Goal: Complete application form

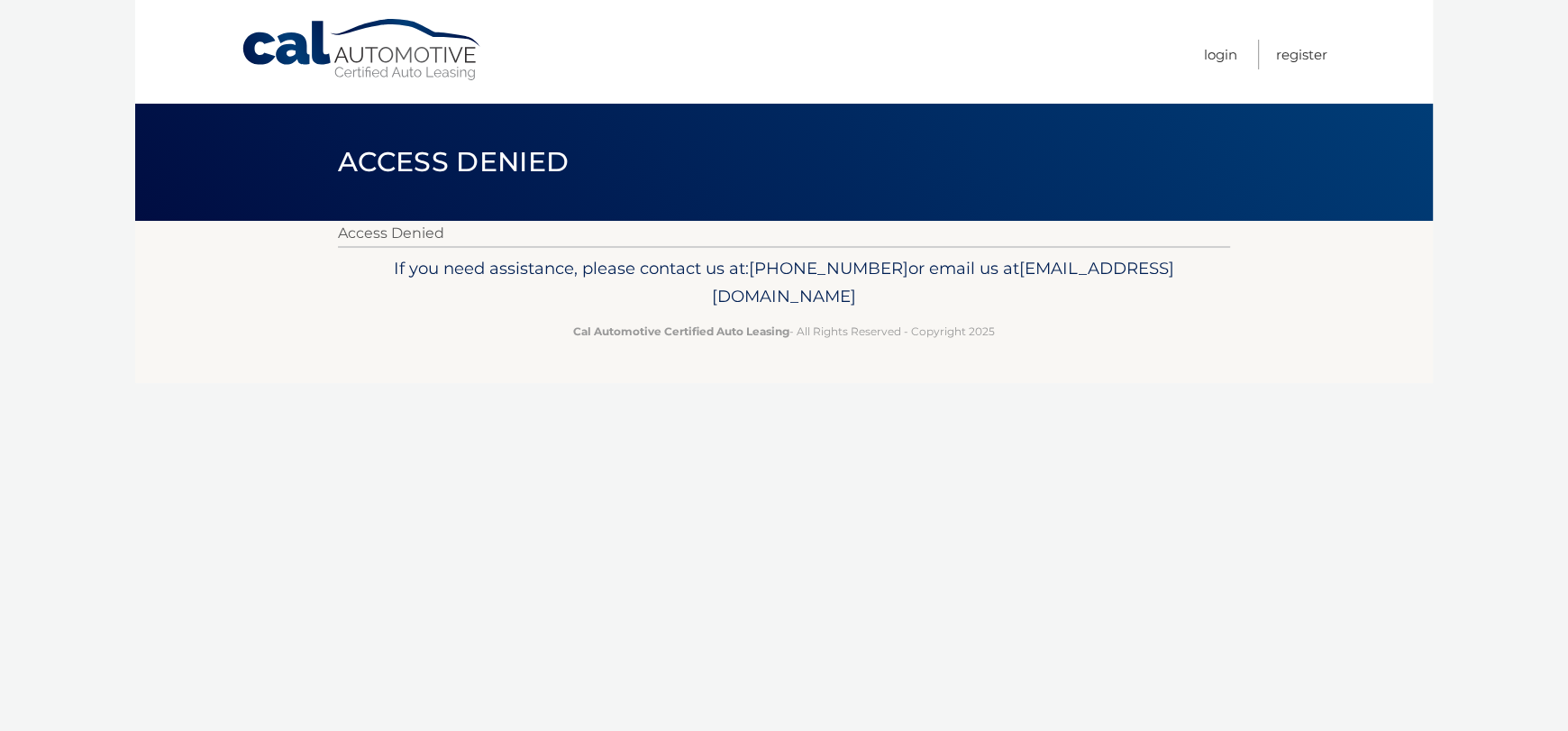
click at [423, 73] on link "Cal Automotive" at bounding box center [362, 51] width 243 height 64
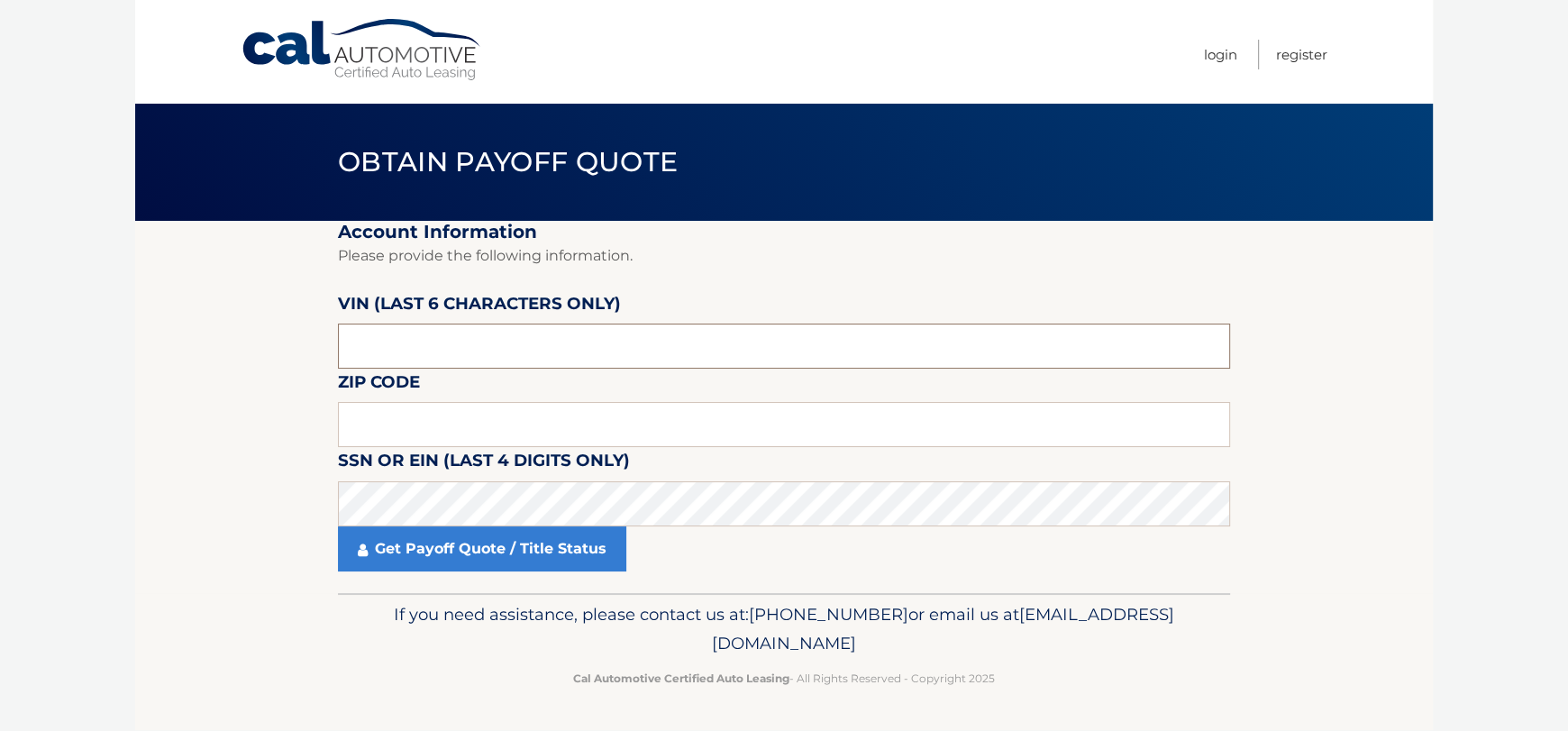
click at [601, 347] on input "text" at bounding box center [783, 346] width 892 height 45
type input "013373"
type input "11746"
click button "For Originating Dealer" at bounding box center [0, 0] width 0 height 0
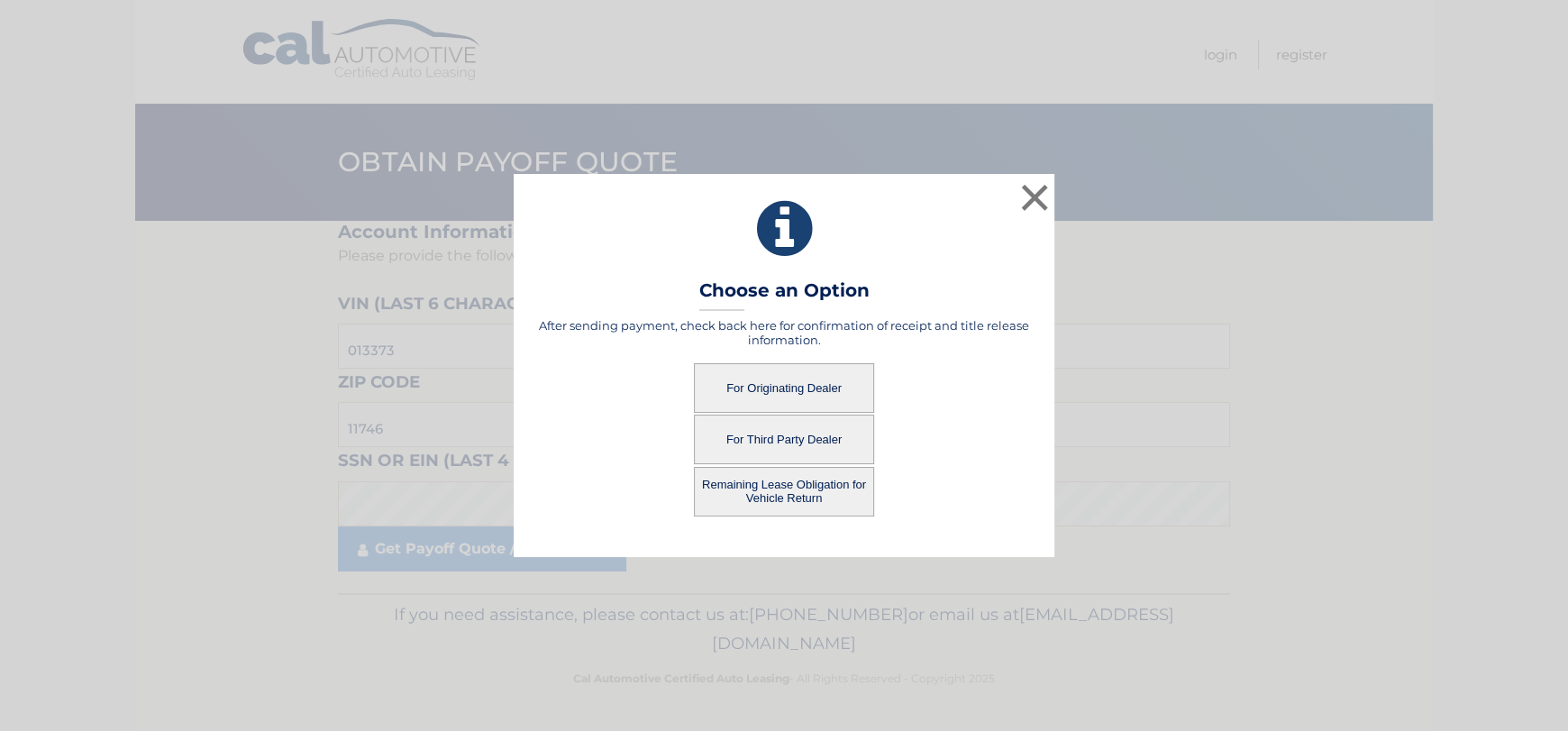
click at [760, 368] on button "For Originating Dealer" at bounding box center [784, 389] width 180 height 50
click at [761, 377] on button "For Originating Dealer" at bounding box center [784, 389] width 180 height 50
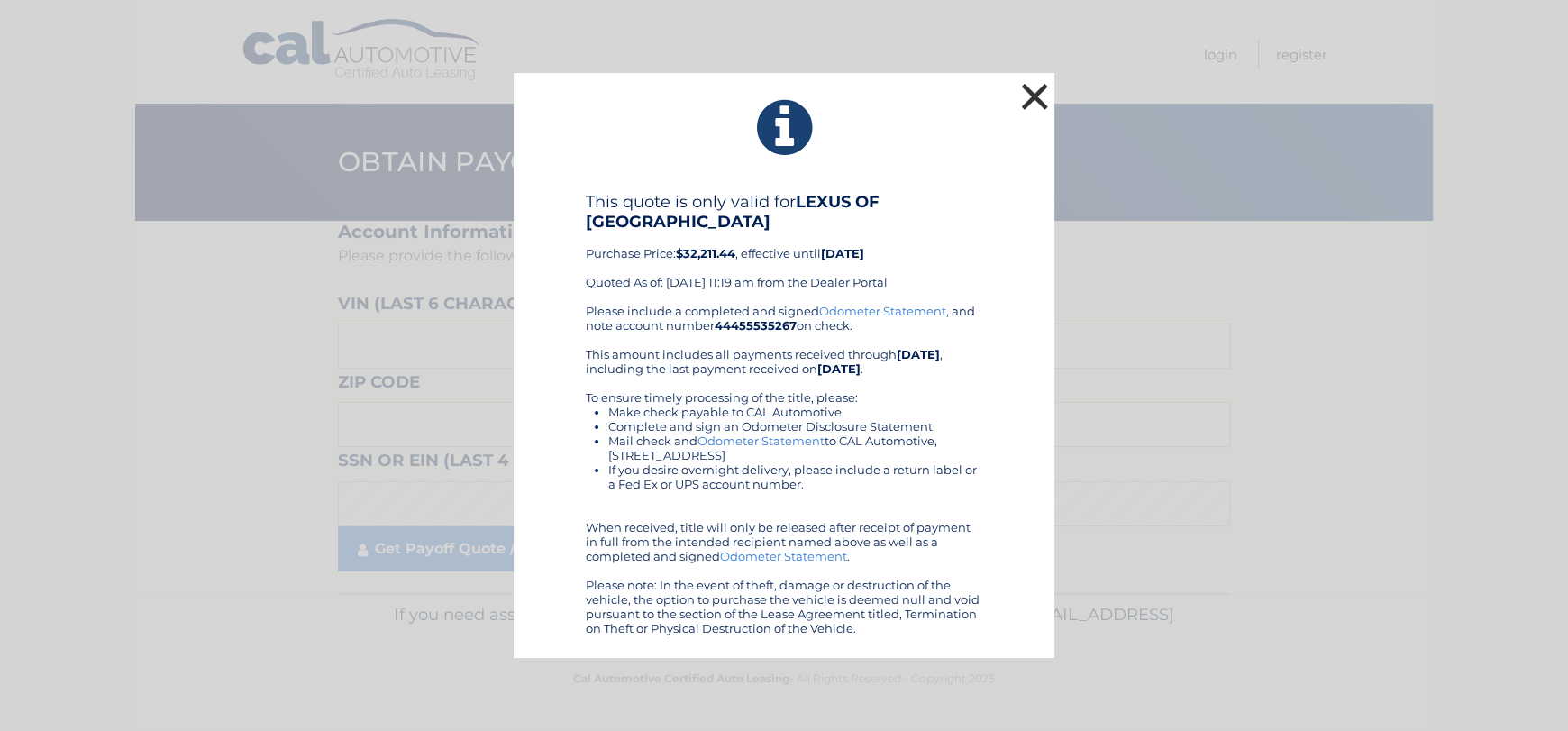
click at [1029, 103] on button "×" at bounding box center [1034, 96] width 36 height 36
